Goal: Transaction & Acquisition: Purchase product/service

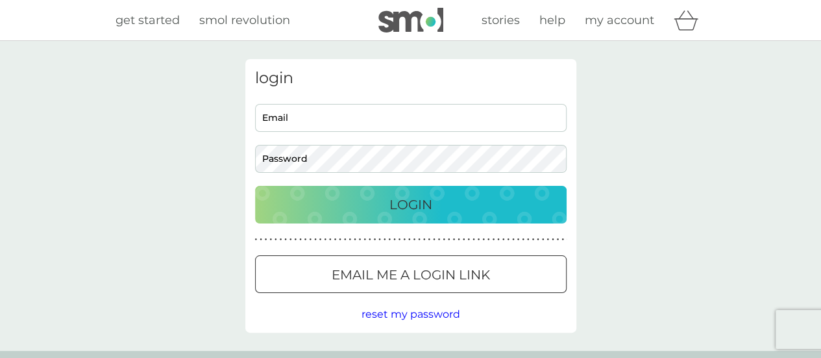
type input "[EMAIL_ADDRESS][DOMAIN_NAME]"
click at [426, 212] on p "Login" at bounding box center [410, 204] width 43 height 21
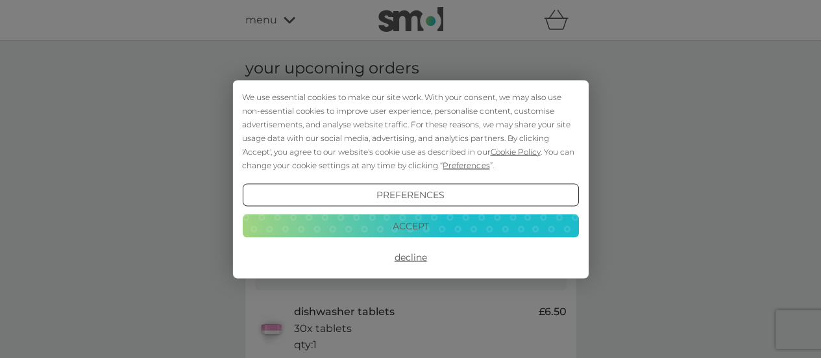
click at [445, 227] on button "Accept" at bounding box center [410, 225] width 336 height 23
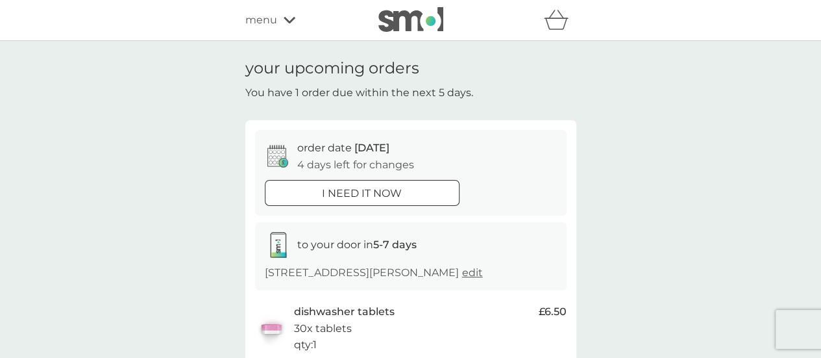
scroll to position [65, 0]
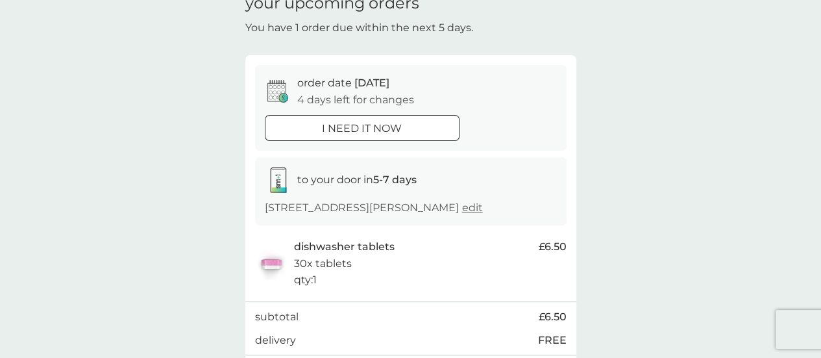
click at [462, 207] on span "edit" at bounding box center [472, 207] width 21 height 12
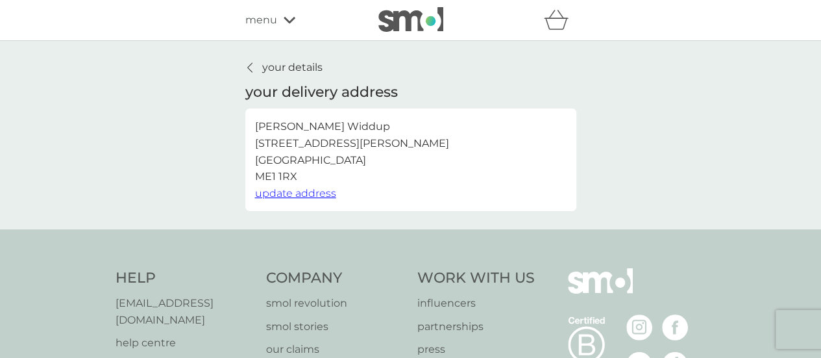
click at [321, 195] on span "update address" at bounding box center [295, 193] width 81 height 12
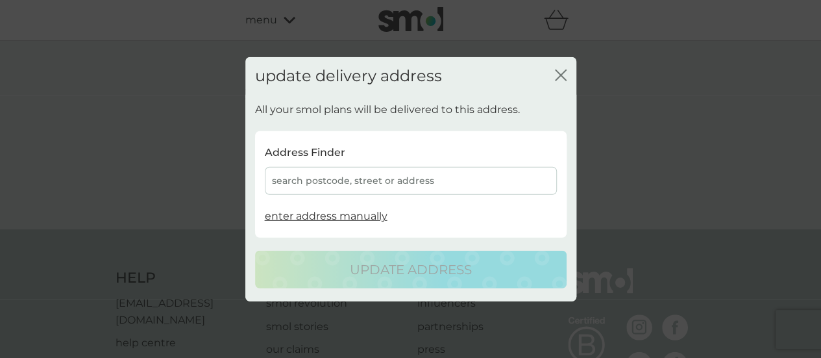
click at [360, 183] on div "search postcode, street or address" at bounding box center [411, 181] width 292 height 28
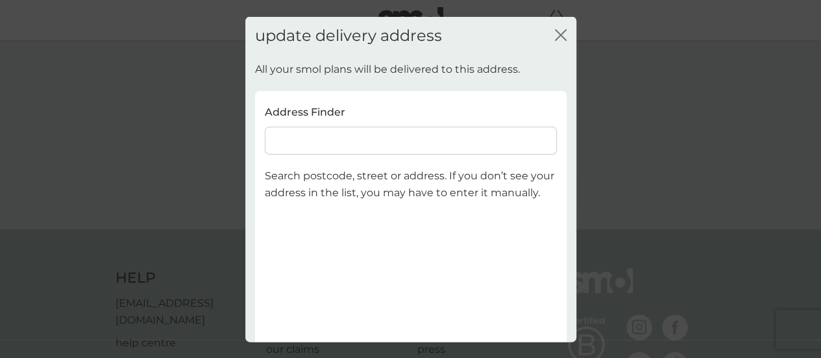
click at [362, 138] on input at bounding box center [411, 141] width 292 height 28
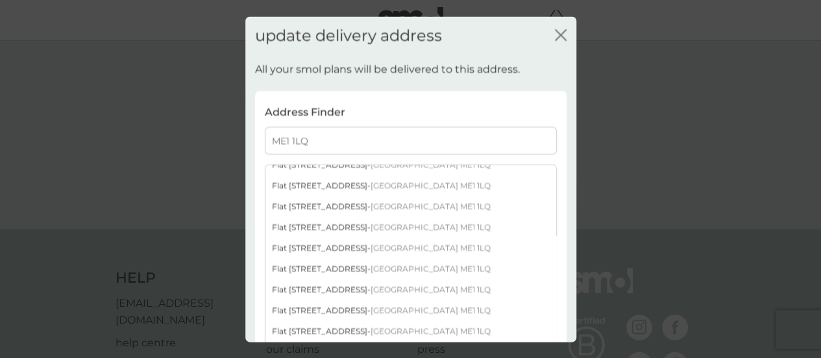
scroll to position [263, 0]
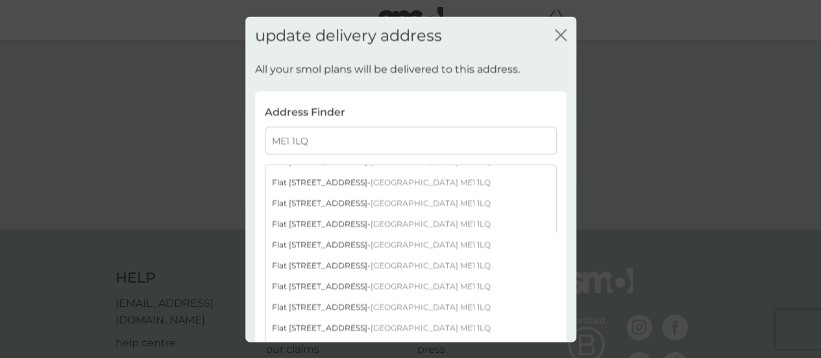
type input "ME1 1LQ"
click at [368, 327] on div "Flat 63 Bridge House Valetta Way - Rochester ME1 1LQ" at bounding box center [410, 327] width 291 height 21
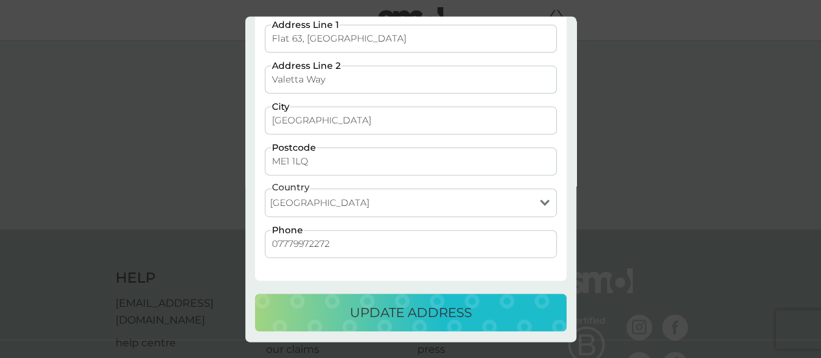
scroll to position [161, 0]
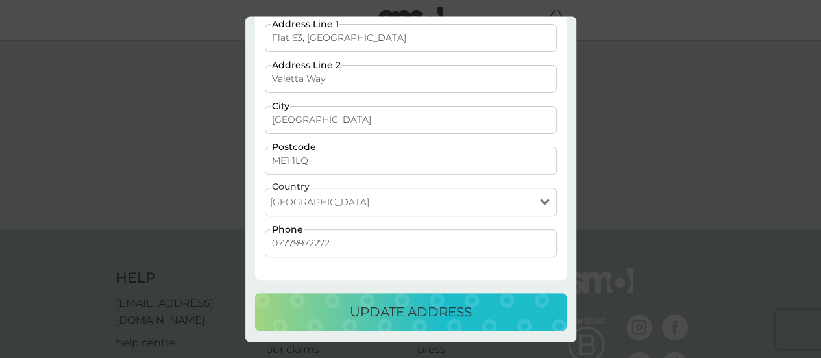
click at [405, 309] on p "update address" at bounding box center [411, 311] width 122 height 21
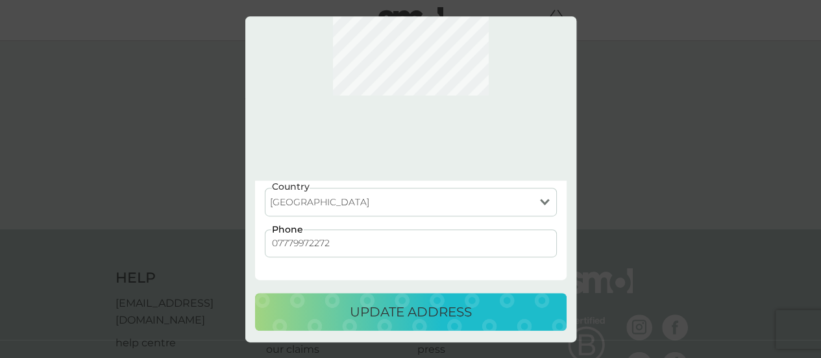
scroll to position [0, 0]
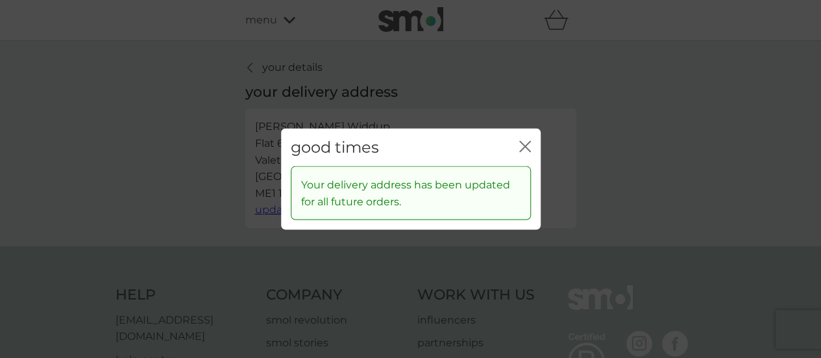
click at [530, 143] on div "good times close" at bounding box center [411, 147] width 260 height 38
click at [525, 147] on icon "close" at bounding box center [527, 146] width 5 height 10
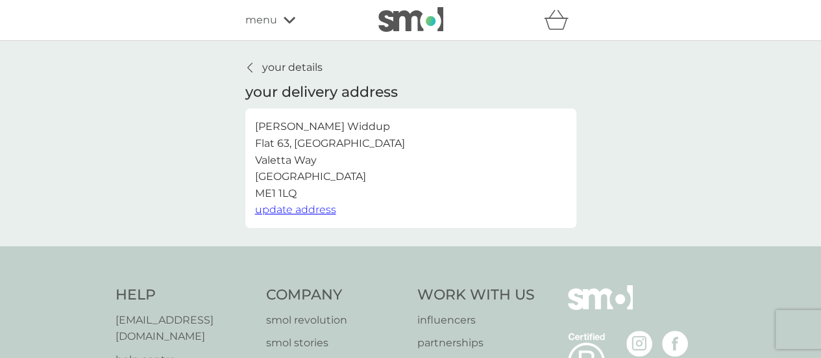
click at [281, 68] on p "your details" at bounding box center [292, 67] width 60 height 17
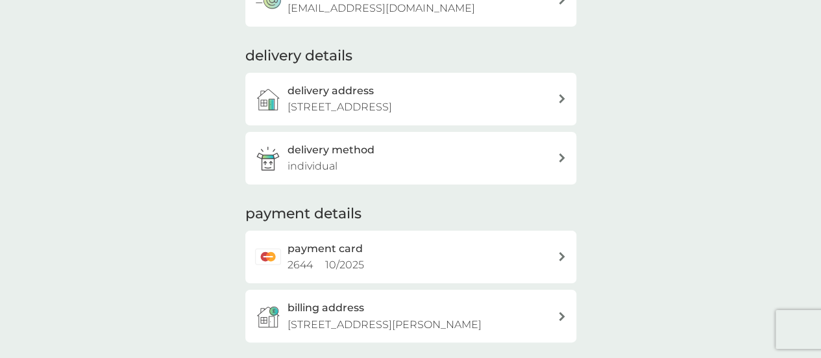
scroll to position [260, 0]
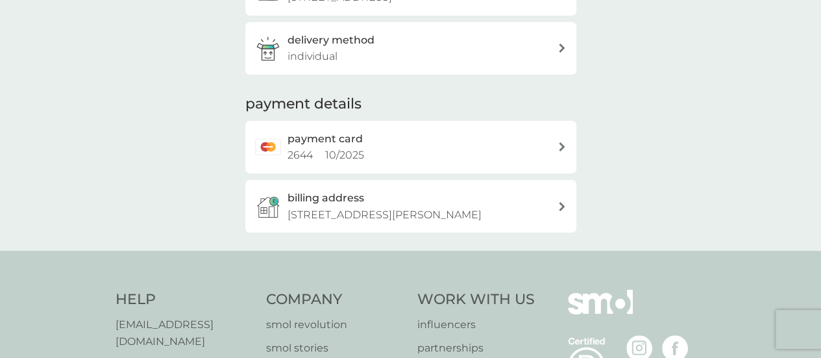
click at [390, 164] on div "payment card 2644 10 / 2025" at bounding box center [423, 146] width 270 height 33
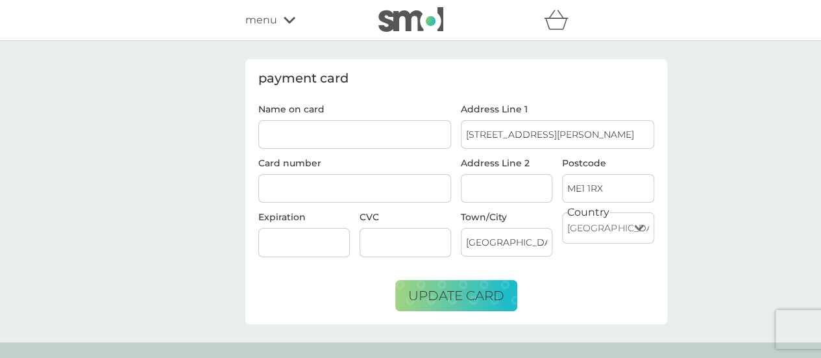
click at [388, 138] on input "Name on card" at bounding box center [354, 134] width 193 height 29
type input "Evan Robert Widdup"
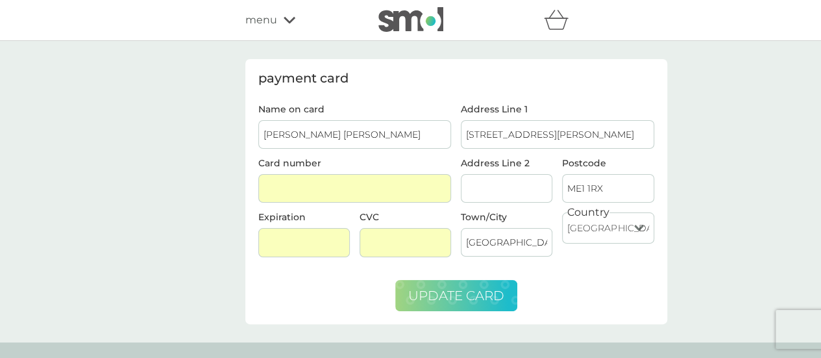
click at [474, 295] on span "update card" at bounding box center [456, 296] width 96 height 16
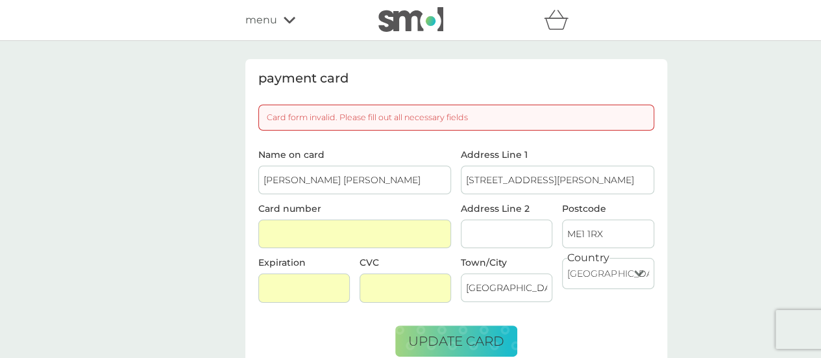
click at [536, 175] on input "16 Watts Avenue" at bounding box center [557, 180] width 193 height 29
click at [715, 162] on div "payment card Card form invalid. Please fill out all necessary fields Name on ca…" at bounding box center [410, 214] width 821 height 347
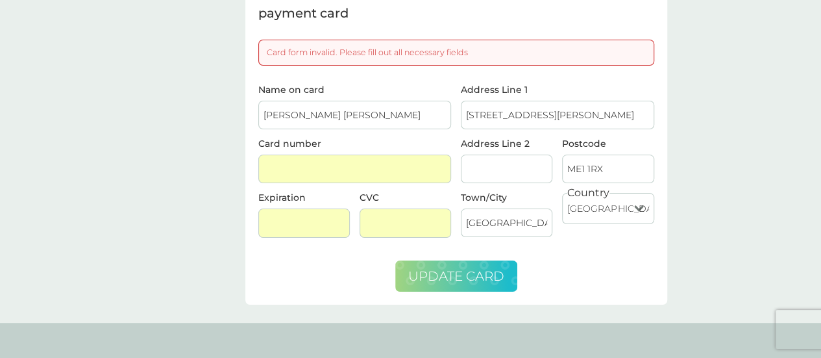
click at [456, 272] on span "update card" at bounding box center [456, 276] width 96 height 16
click at [466, 274] on span "update card" at bounding box center [456, 276] width 96 height 16
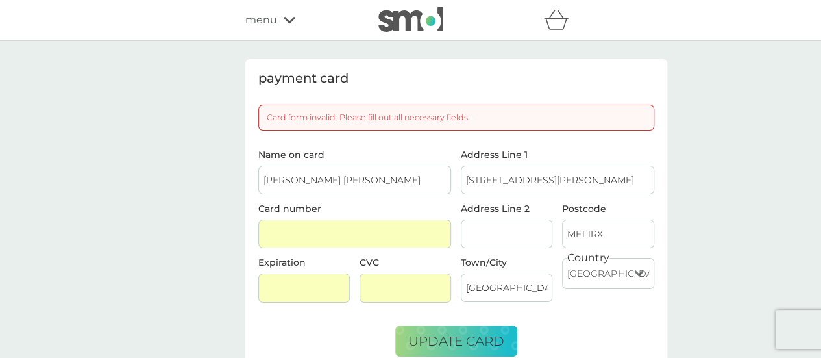
click at [272, 19] on span "menu" at bounding box center [261, 20] width 32 height 17
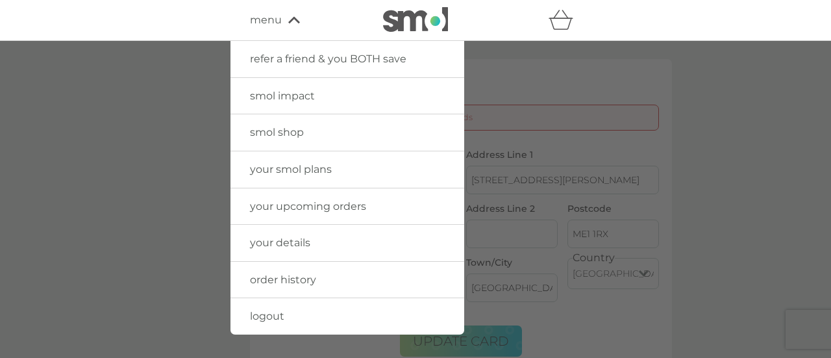
click at [563, 30] on icon "basket" at bounding box center [561, 20] width 25 height 20
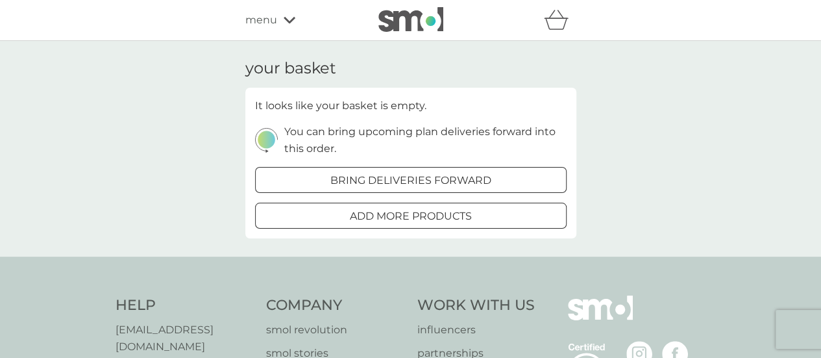
click at [264, 16] on span "menu" at bounding box center [261, 20] width 32 height 17
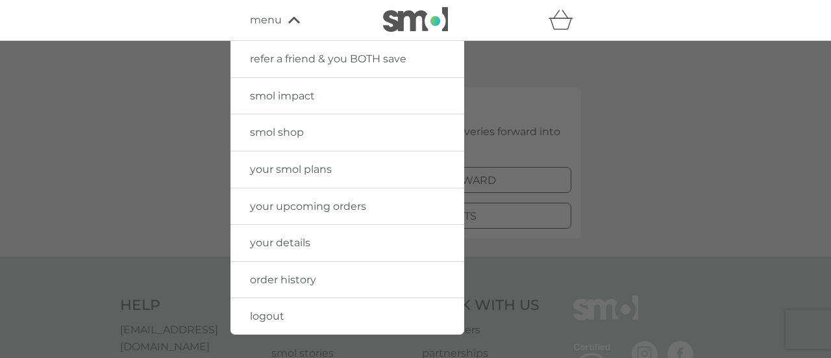
click at [275, 136] on span "smol shop" at bounding box center [277, 132] width 54 height 12
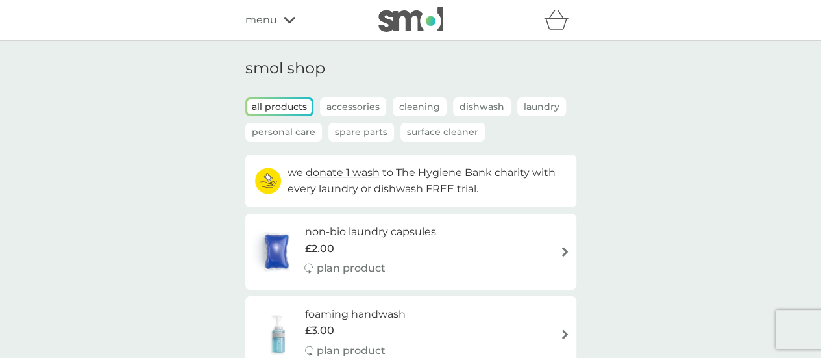
click at [269, 14] on span "menu" at bounding box center [261, 20] width 32 height 17
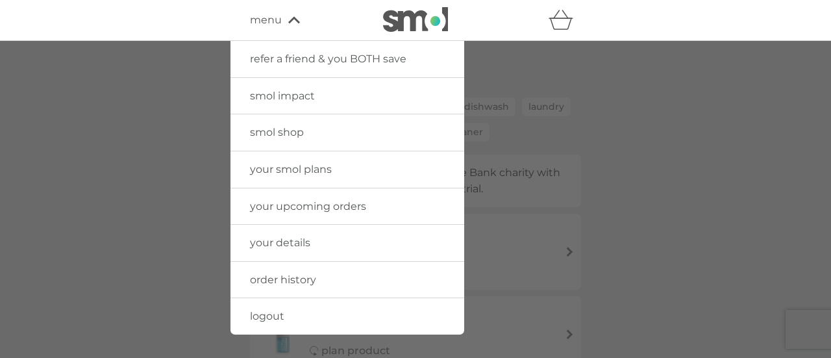
click at [75, 62] on div at bounding box center [415, 220] width 831 height 358
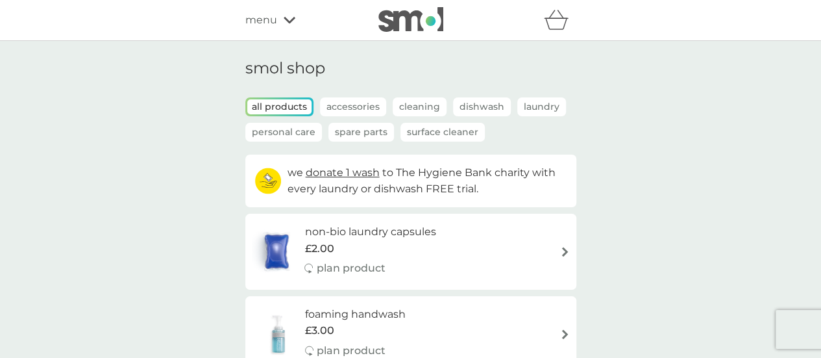
click at [565, 24] on icon "basket" at bounding box center [556, 20] width 25 height 20
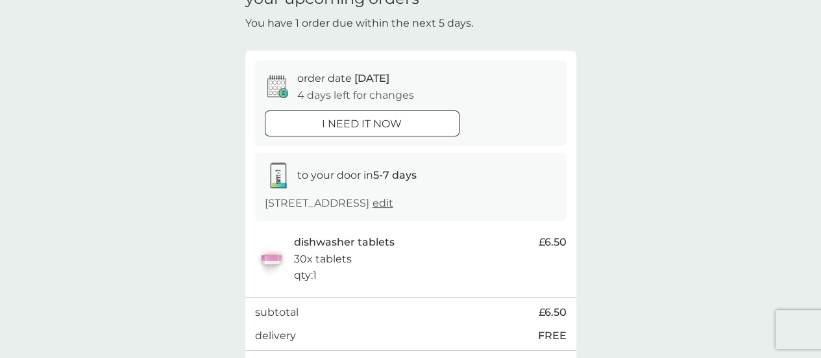
scroll to position [65, 0]
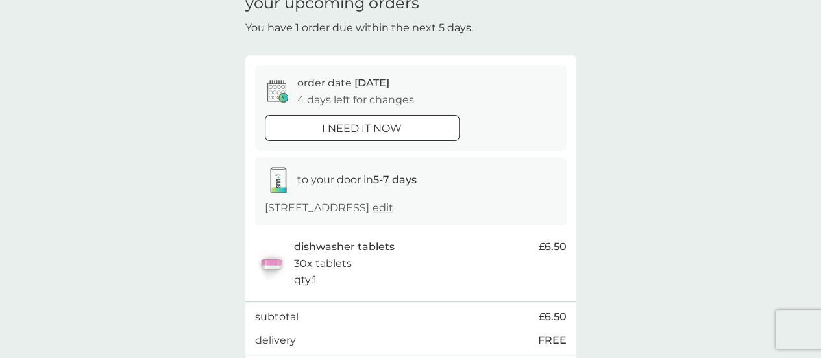
click at [345, 124] on div at bounding box center [362, 128] width 47 height 14
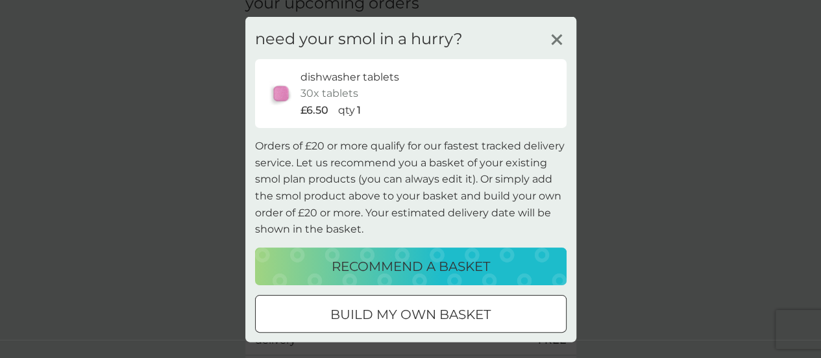
click at [552, 35] on line at bounding box center [557, 39] width 10 height 10
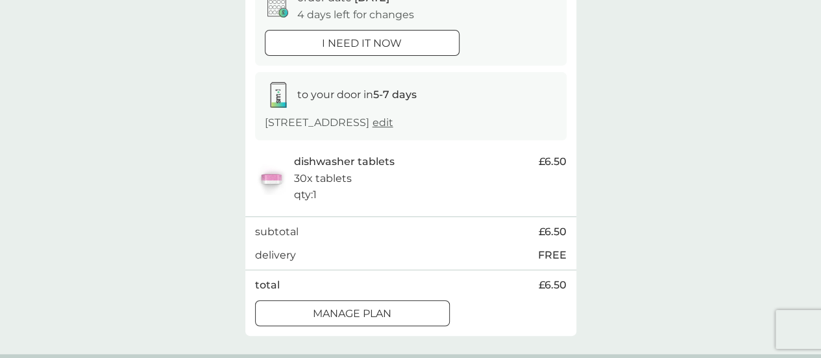
scroll to position [130, 0]
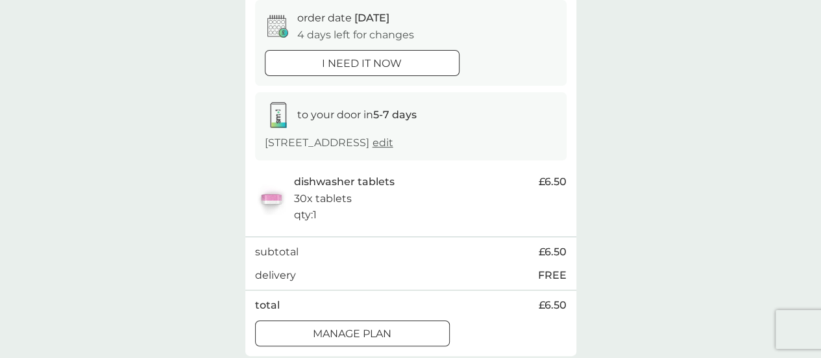
click at [360, 62] on div at bounding box center [362, 63] width 47 height 14
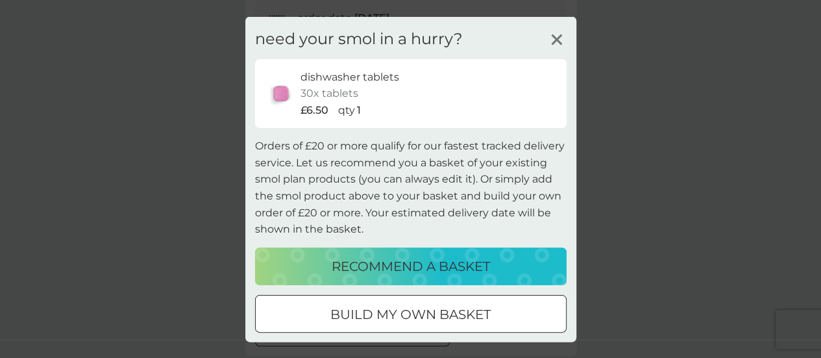
click at [419, 307] on div at bounding box center [411, 314] width 47 height 14
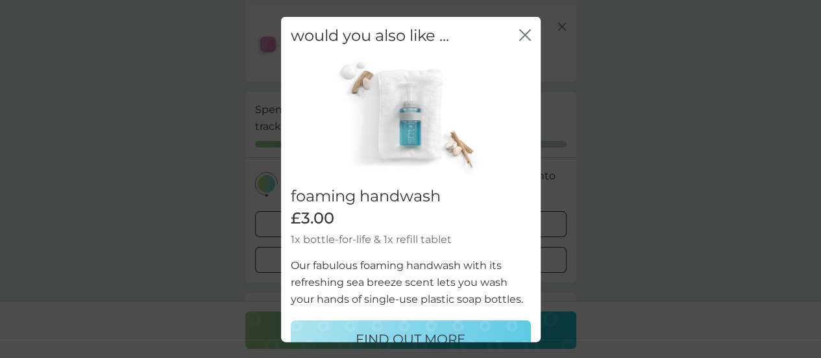
scroll to position [130, 0]
click at [519, 34] on icon "close" at bounding box center [525, 35] width 12 height 12
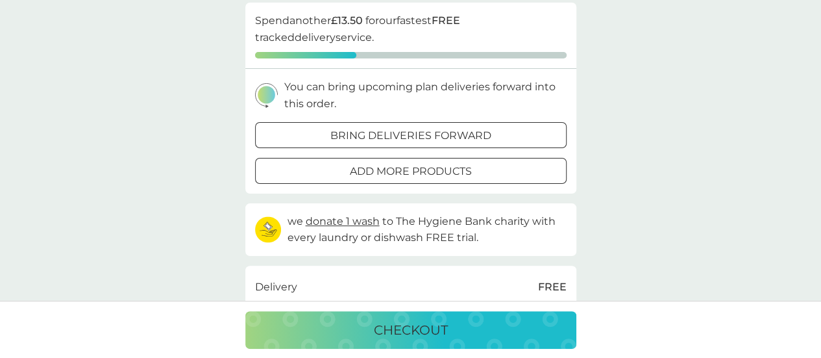
scroll to position [260, 0]
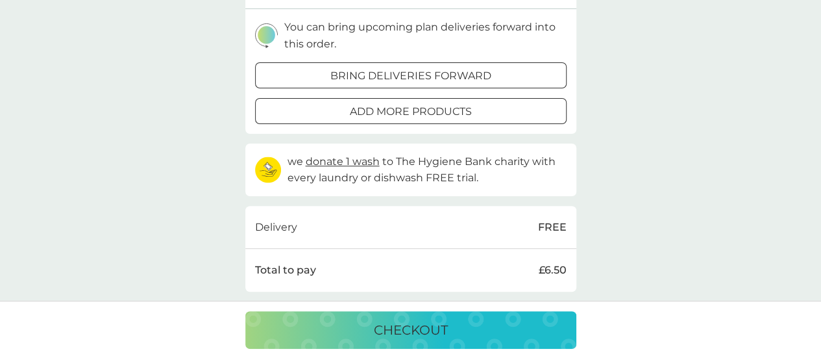
click at [452, 330] on div "checkout" at bounding box center [410, 329] width 305 height 21
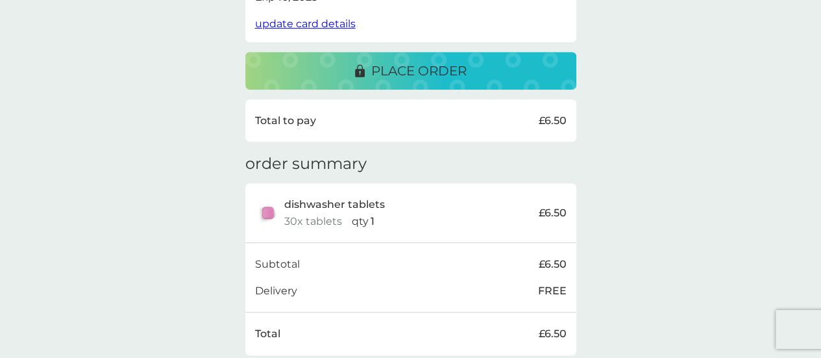
scroll to position [284, 0]
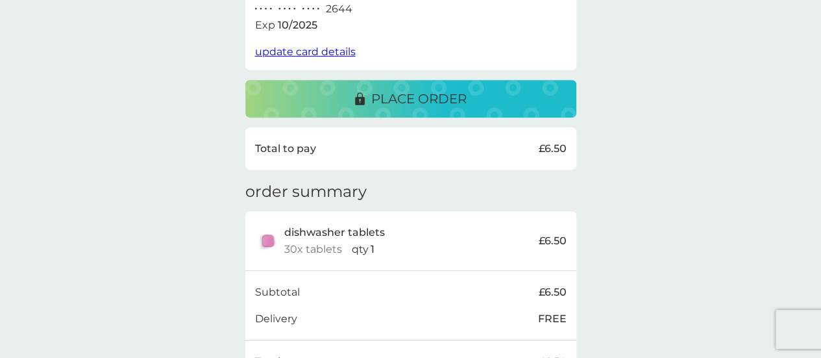
click at [412, 93] on p "place order" at bounding box center [418, 98] width 95 height 21
